Goal: Task Accomplishment & Management: Use online tool/utility

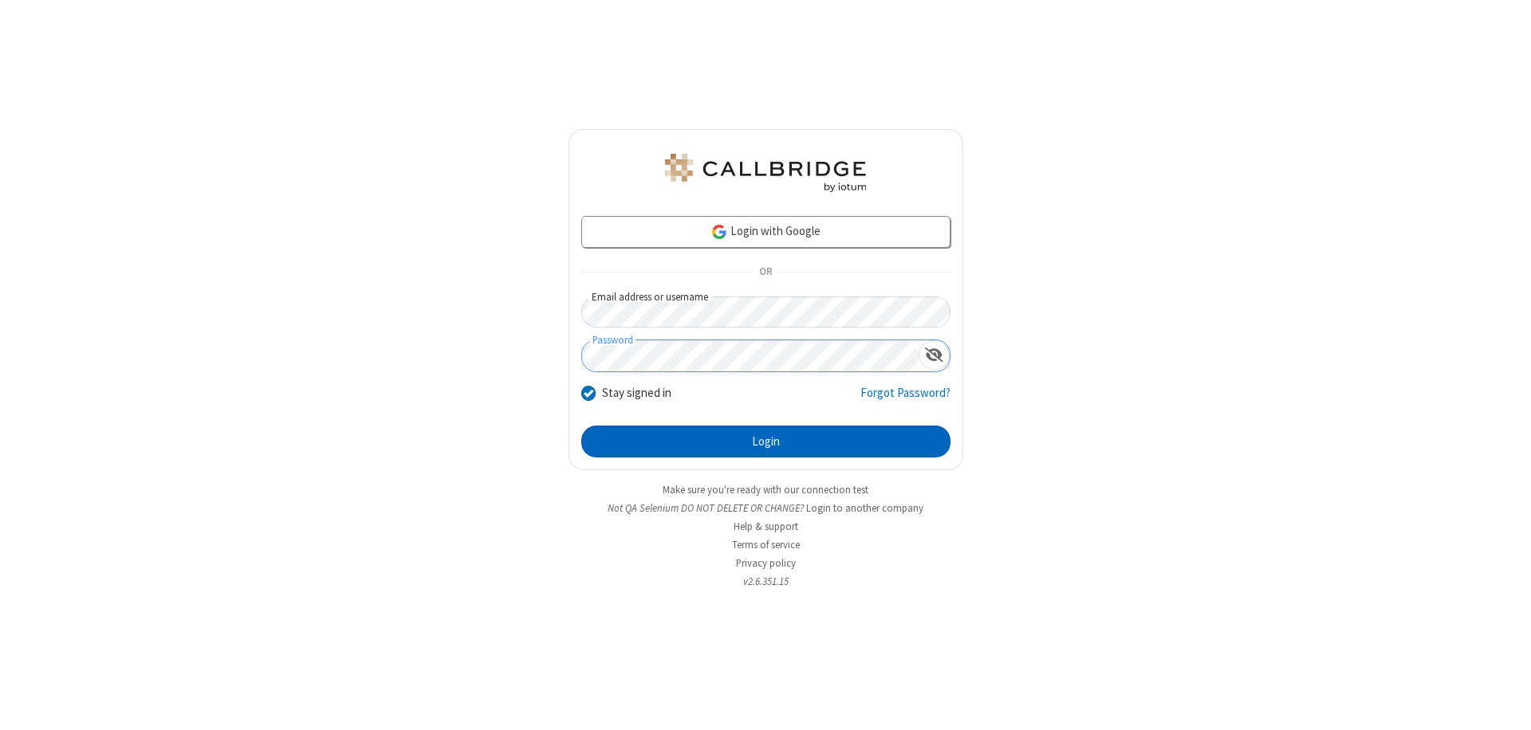
click at [765, 442] on button "Login" at bounding box center [765, 442] width 369 height 32
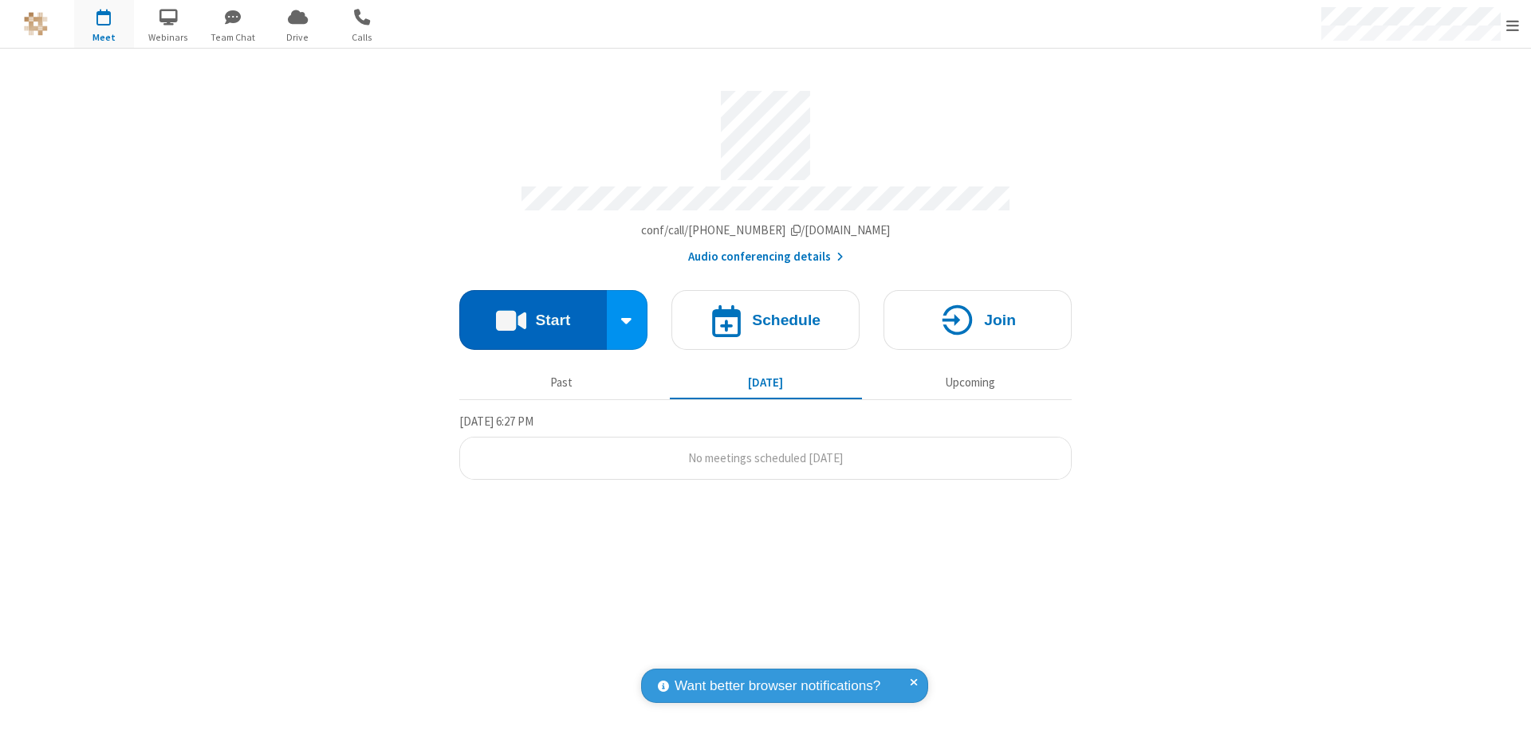
click at [533, 313] on button "Start" at bounding box center [532, 320] width 147 height 60
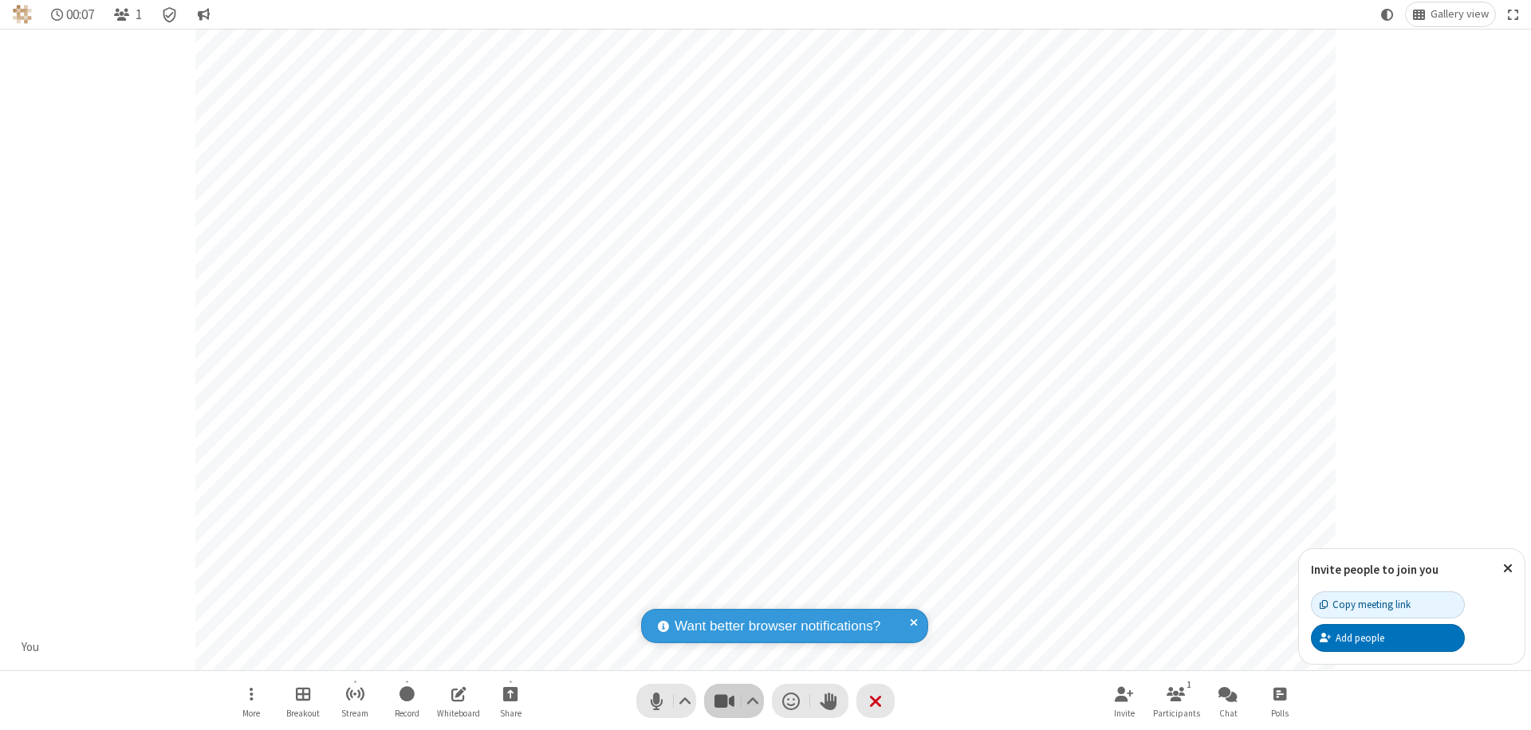
click at [724, 701] on span "Stop video (⌘+Shift+V)" at bounding box center [724, 701] width 24 height 23
click at [724, 701] on span "Start video (⌘+Shift+V)" at bounding box center [724, 701] width 24 height 23
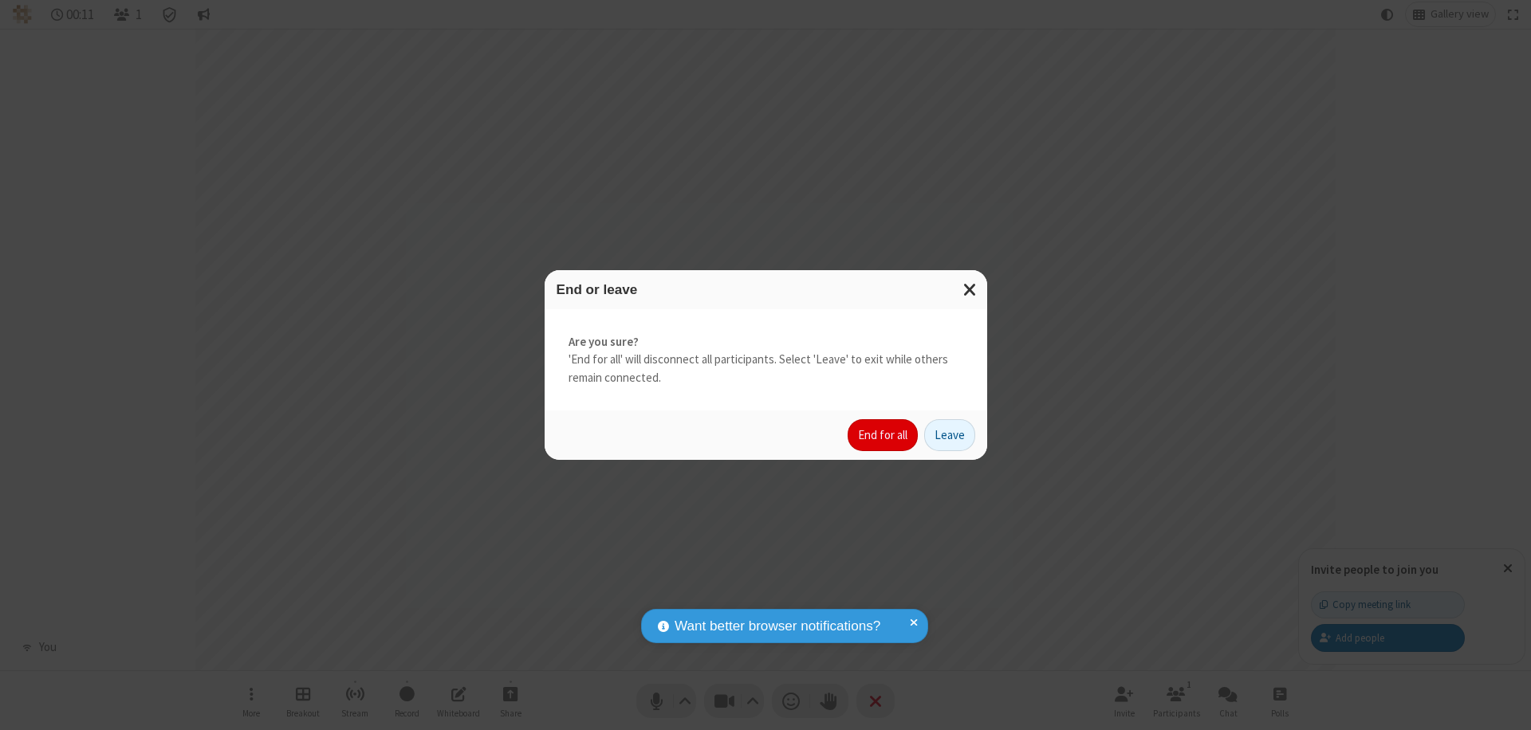
click at [883, 435] on button "End for all" at bounding box center [883, 435] width 70 height 32
